Goal: Information Seeking & Learning: Learn about a topic

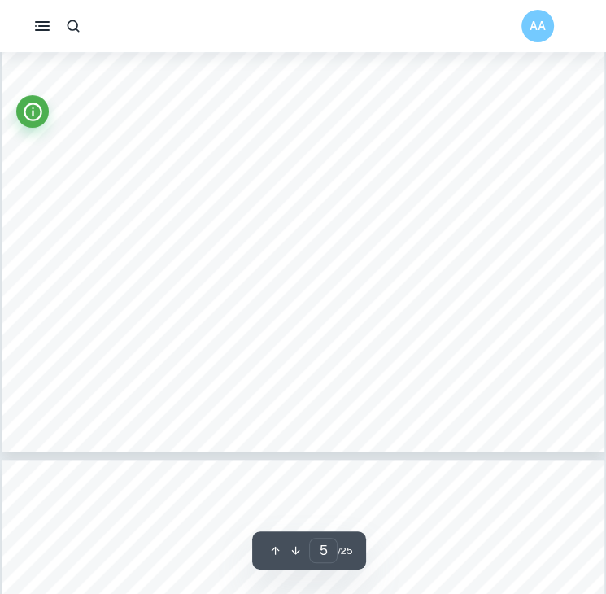
scroll to position [4192, 0]
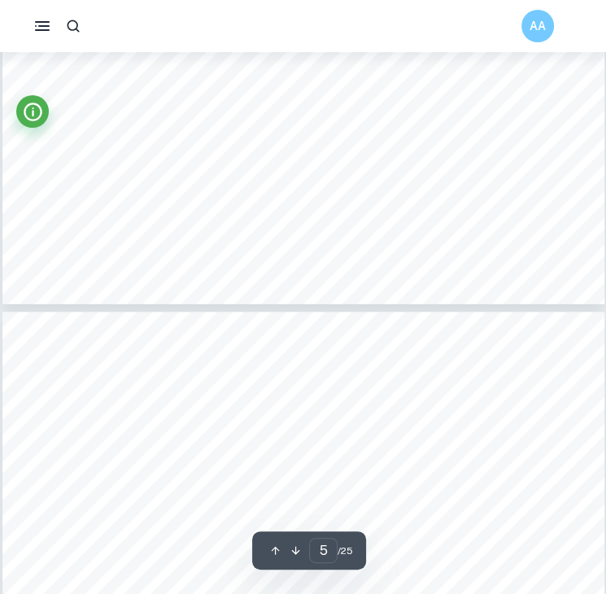
type input "6"
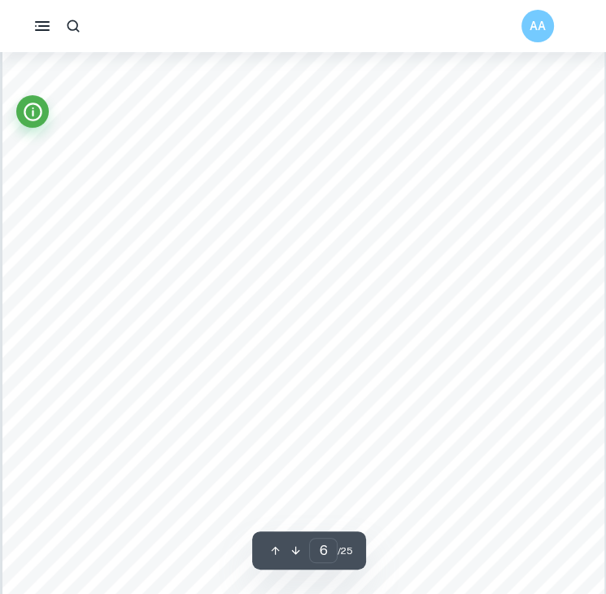
scroll to position [4664, 0]
